Goal: Task Accomplishment & Management: Complete application form

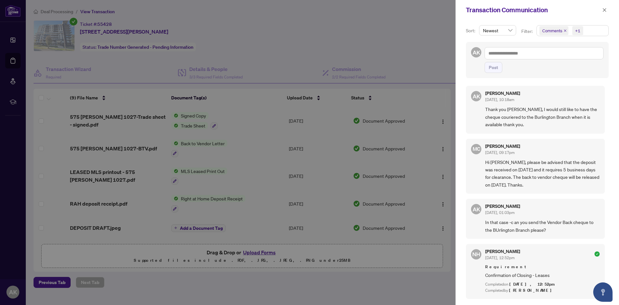
click at [15, 58] on div at bounding box center [309, 152] width 619 height 305
click at [13, 59] on div at bounding box center [309, 152] width 619 height 305
click at [601, 8] on button "button" at bounding box center [604, 10] width 8 height 8
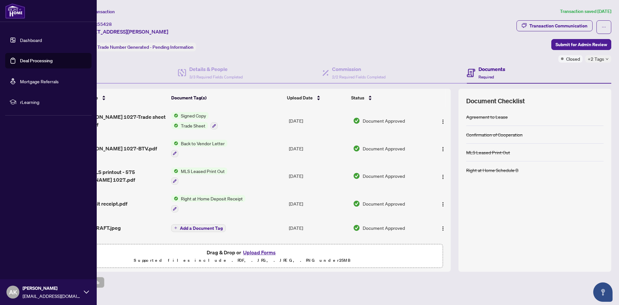
click at [20, 59] on link "Deal Processing" at bounding box center [36, 61] width 33 height 6
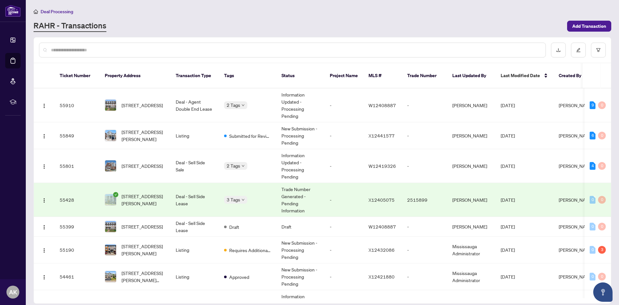
click at [180, 48] on input "text" at bounding box center [295, 49] width 489 height 7
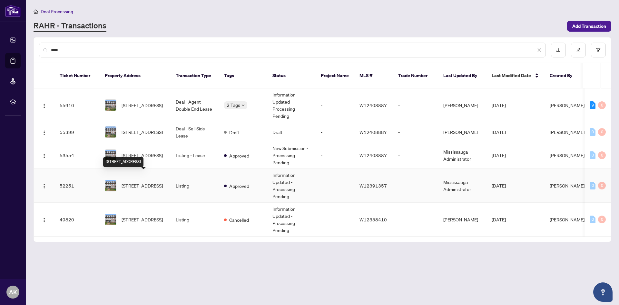
type input "****"
click at [163, 182] on span "[STREET_ADDRESS]" at bounding box center [141, 185] width 41 height 7
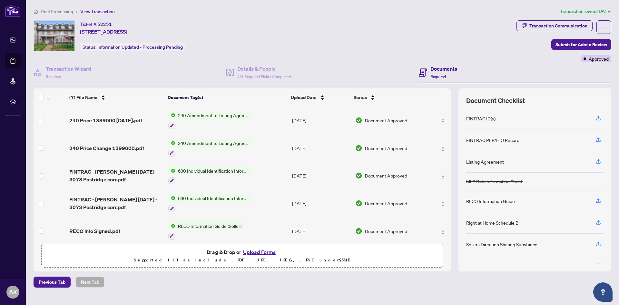
click at [253, 251] on button "Upload Forms" at bounding box center [259, 251] width 36 height 8
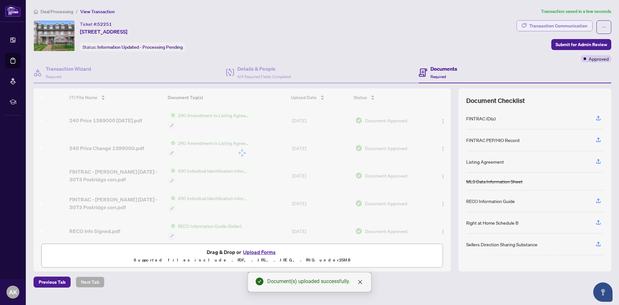
click at [576, 25] on div "Transaction Communication" at bounding box center [558, 26] width 58 height 10
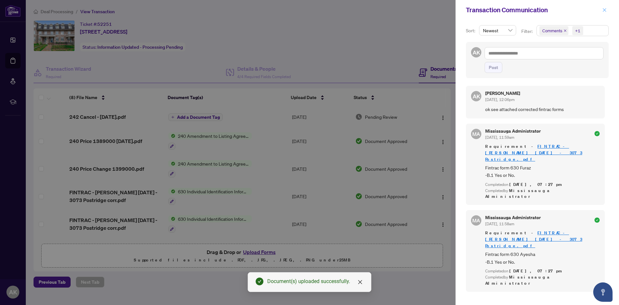
click at [601, 10] on button "button" at bounding box center [604, 10] width 8 height 8
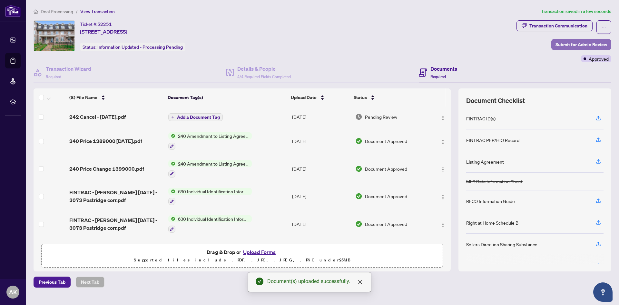
click at [573, 44] on span "Submit for Admin Review" at bounding box center [581, 44] width 52 height 10
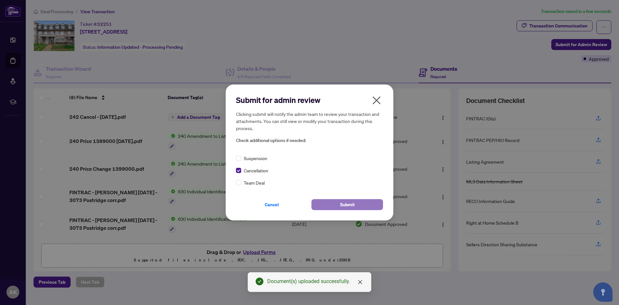
click at [342, 203] on span "Submit" at bounding box center [347, 204] width 15 height 10
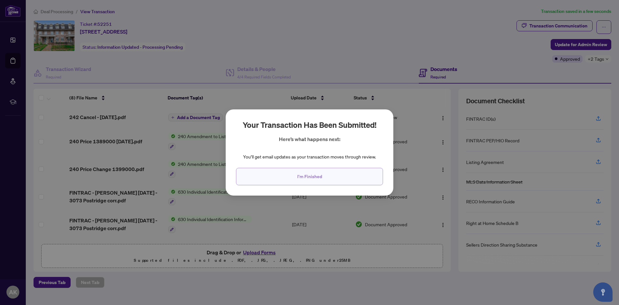
click at [337, 171] on button "I'm Finished" at bounding box center [309, 176] width 147 height 17
